Goal: Navigation & Orientation: Find specific page/section

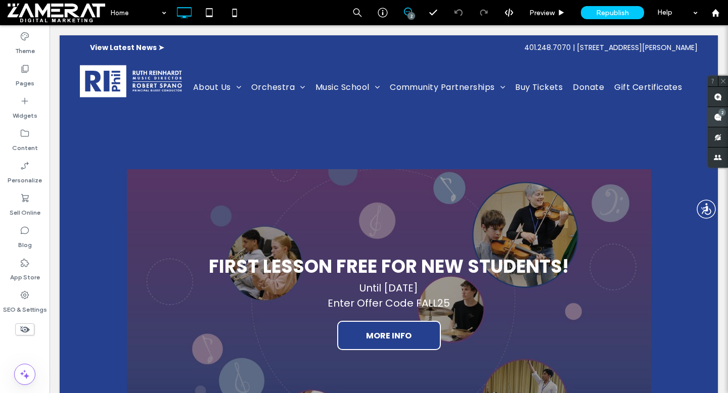
click at [722, 120] on span at bounding box center [718, 117] width 20 height 20
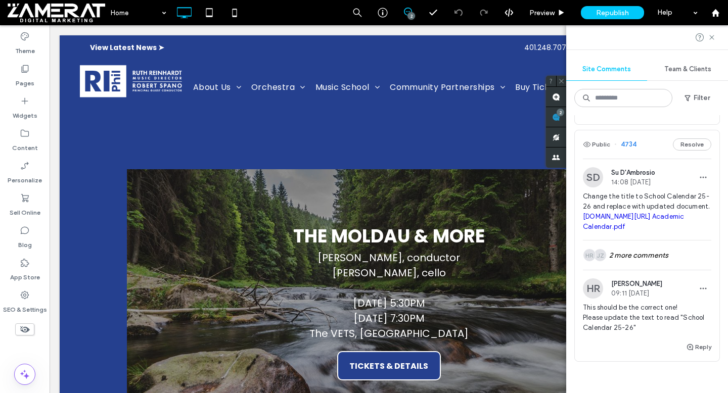
scroll to position [183, 0]
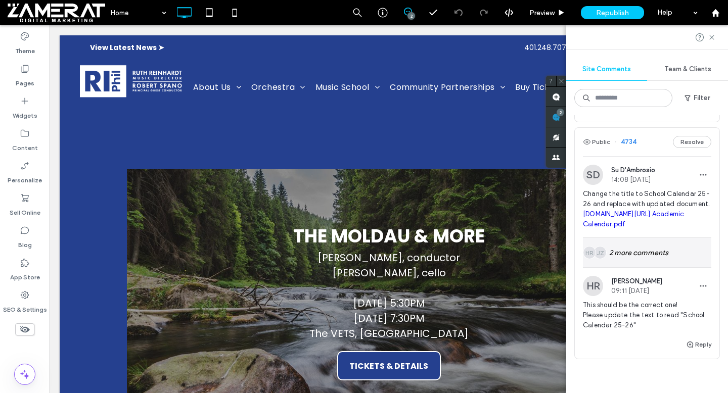
click at [642, 262] on div "JZ HR 2 more comments" at bounding box center [647, 252] width 128 height 29
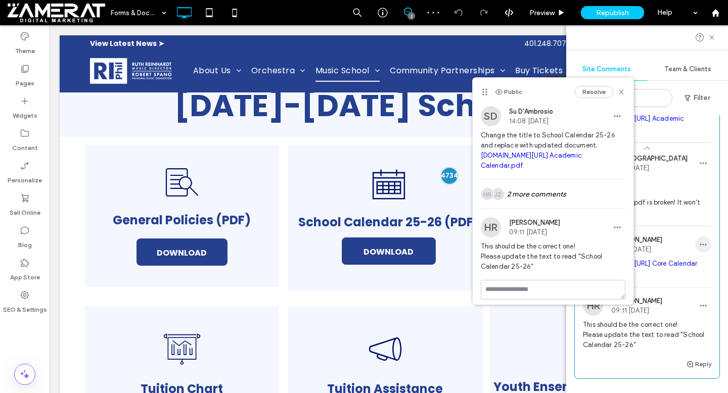
scroll to position [305, 0]
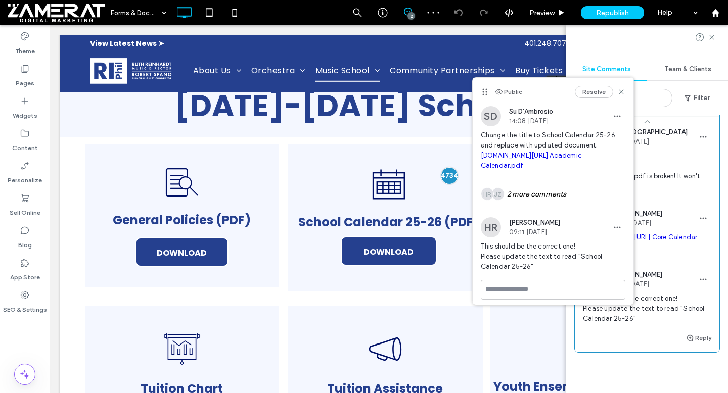
click at [643, 352] on div "Reply" at bounding box center [647, 342] width 145 height 20
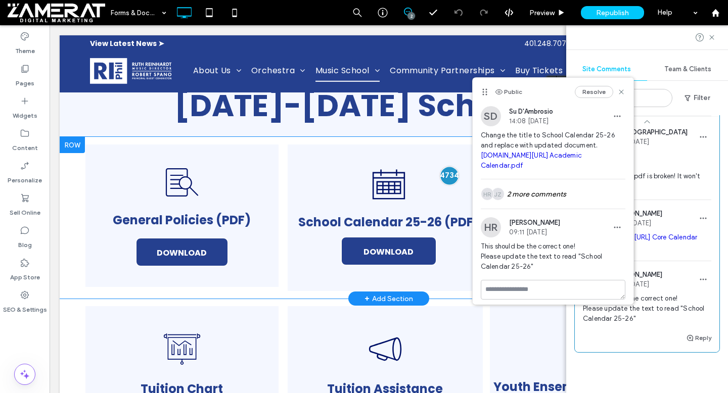
click at [448, 175] on div at bounding box center [449, 175] width 19 height 19
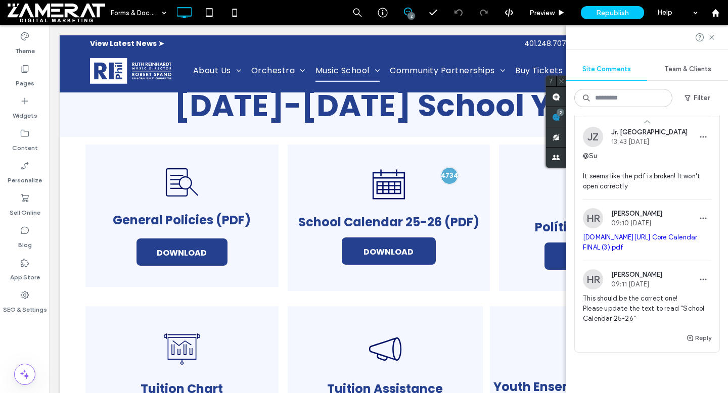
click at [399, 30] on body "View Latest News ➤ Click To Paste 401.248.7070 | 667 Waterman Avenue, East Prov…" at bounding box center [389, 394] width 679 height 1834
click at [714, 34] on icon at bounding box center [712, 37] width 8 height 8
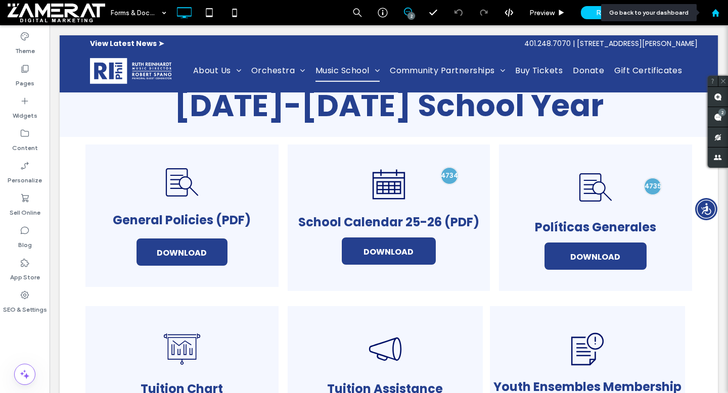
click at [712, 11] on icon at bounding box center [715, 13] width 9 height 9
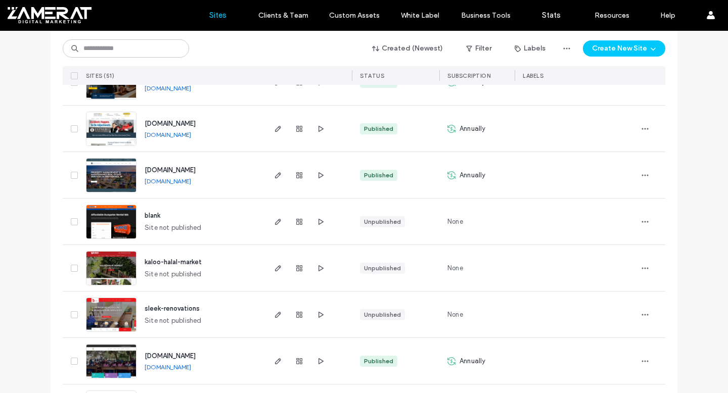
scroll to position [802, 0]
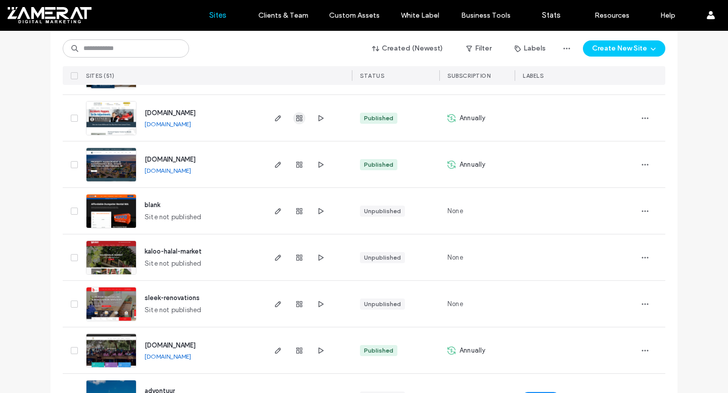
click at [296, 115] on use "button" at bounding box center [299, 118] width 6 height 6
